Goal: Task Accomplishment & Management: Use online tool/utility

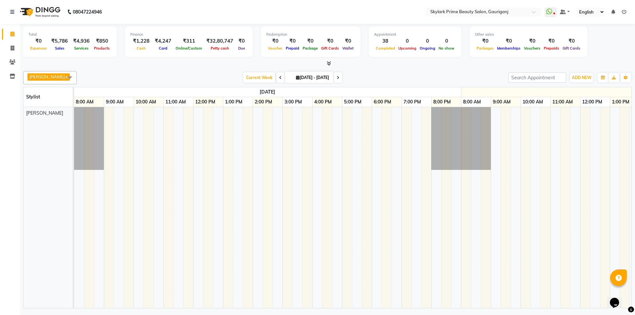
click at [6, 98] on div "Calendar Invoice Clients Inventory Completed InProgress Upcoming Dropped Tentat…" at bounding box center [44, 162] width 89 height 286
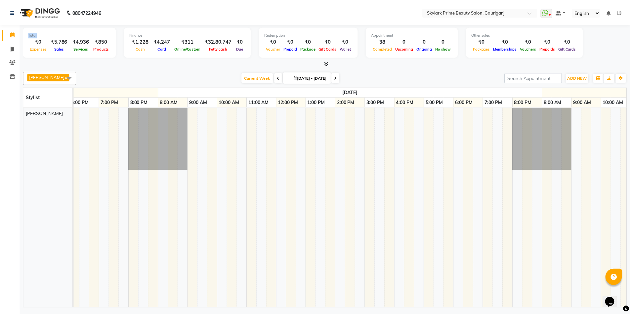
scroll to position [0, 1950]
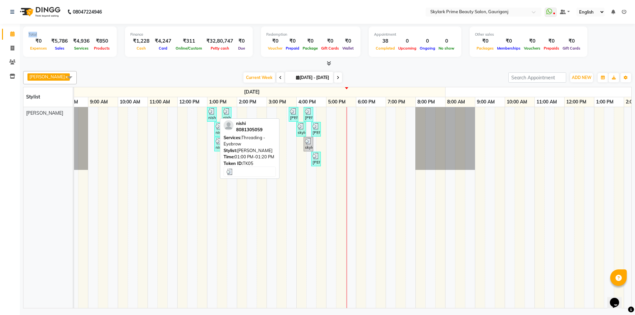
click at [212, 115] on div "nishi, TK05, 01:00 PM-01:20 PM, Threading - Eyebrow" at bounding box center [212, 114] width 8 height 13
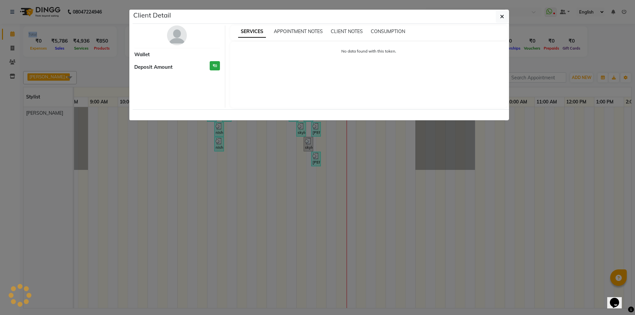
select select "3"
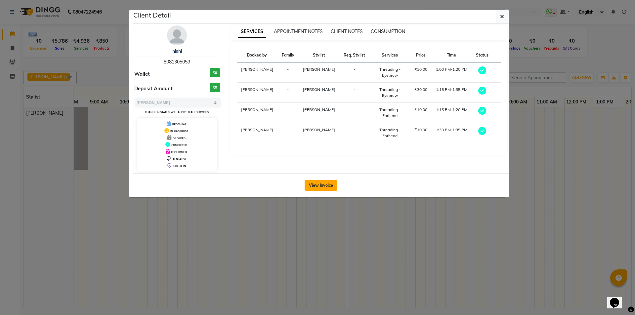
click at [319, 183] on button "View Invoice" at bounding box center [320, 185] width 33 height 11
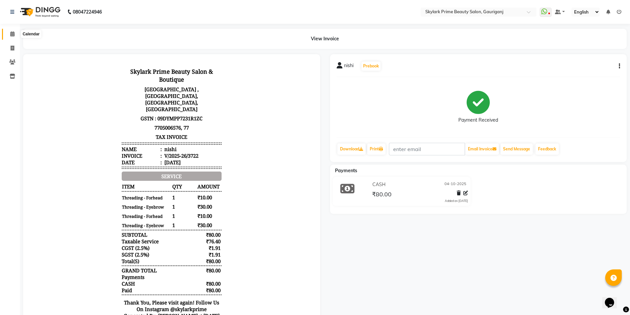
click at [12, 33] on icon at bounding box center [12, 33] width 4 height 5
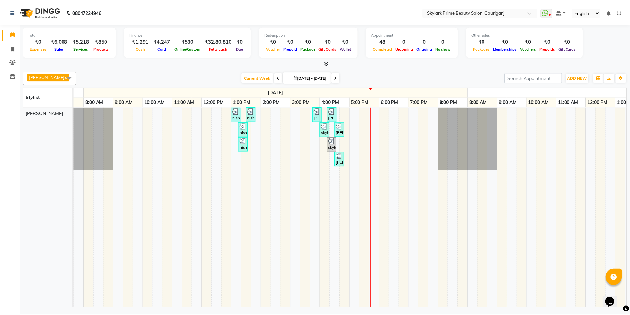
scroll to position [0, 1950]
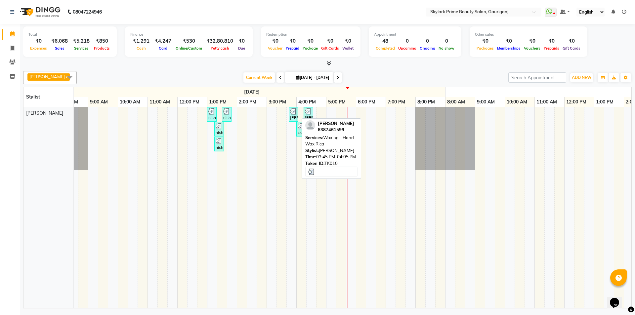
click at [292, 115] on div "[PERSON_NAME], TK10, 03:45 PM-04:05 PM, Waxing - Hand Wax Rica" at bounding box center [293, 114] width 8 height 13
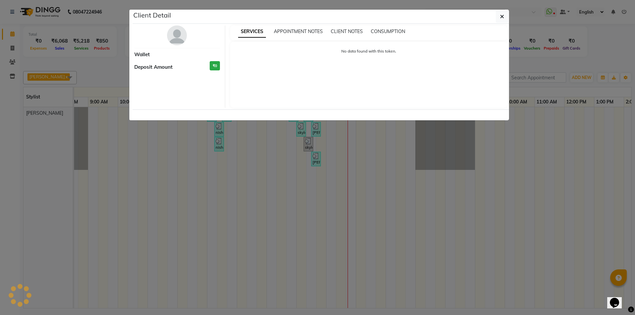
select select "3"
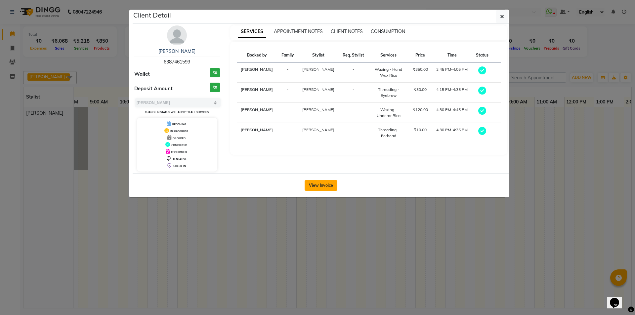
click at [328, 184] on button "View Invoice" at bounding box center [320, 185] width 33 height 11
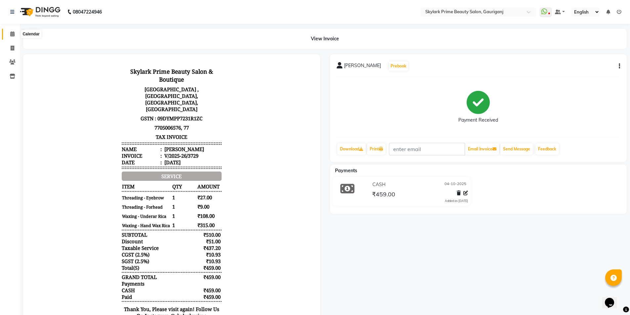
click at [11, 33] on icon at bounding box center [12, 33] width 4 height 5
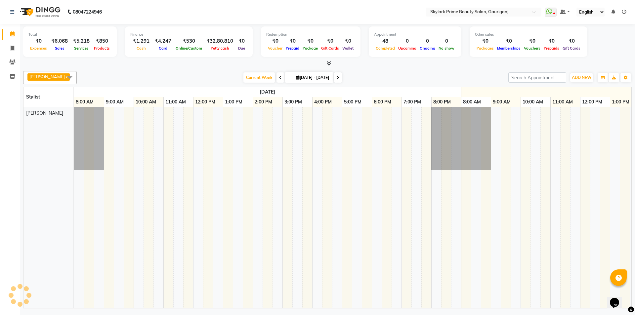
click at [446, 303] on td at bounding box center [446, 207] width 10 height 201
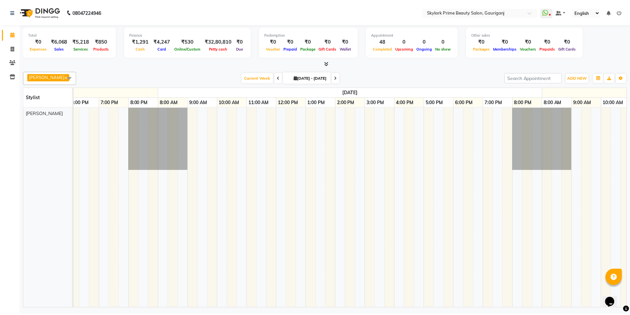
scroll to position [0, 1950]
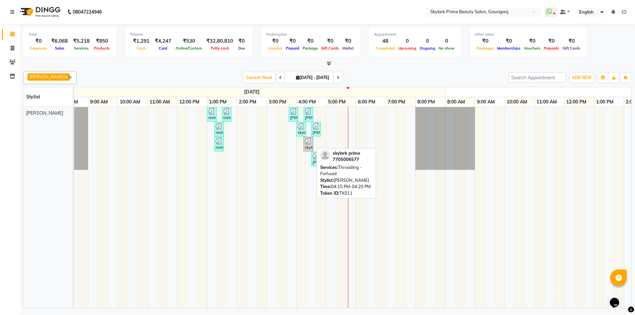
click at [307, 143] on img at bounding box center [308, 141] width 7 height 7
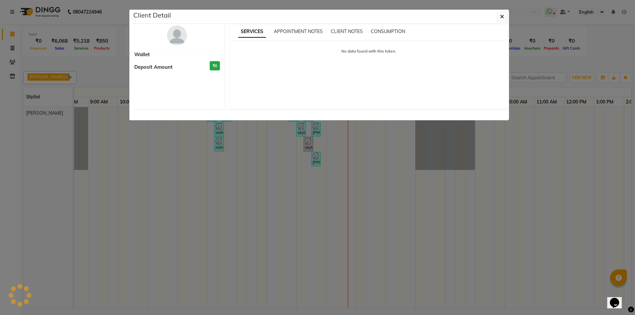
select select "3"
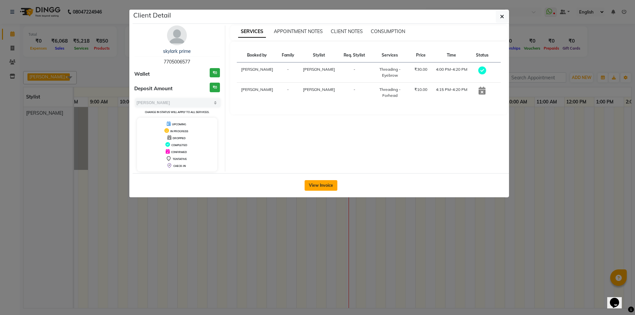
click at [327, 184] on button "View Invoice" at bounding box center [320, 185] width 33 height 11
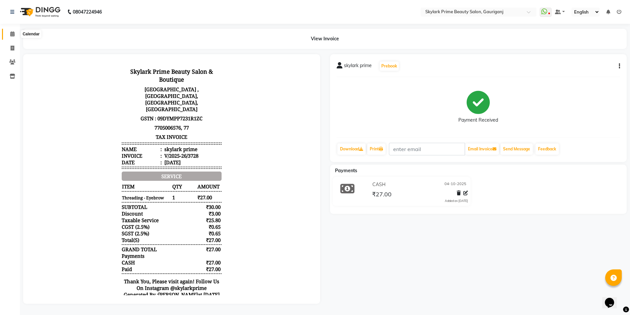
click at [12, 30] on span at bounding box center [13, 34] width 12 height 8
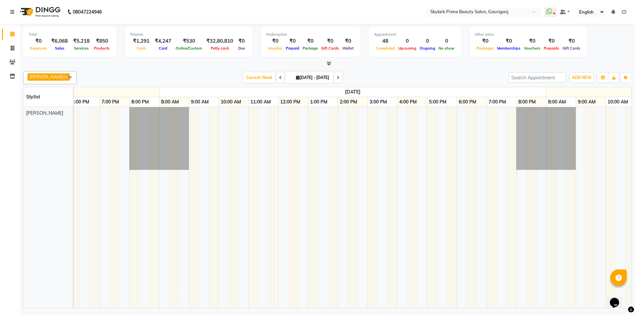
scroll to position [0, 1950]
